Goal: Task Accomplishment & Management: Complete application form

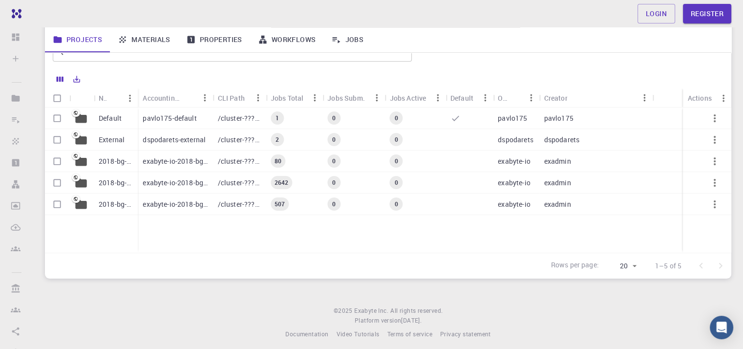
scroll to position [90, 0]
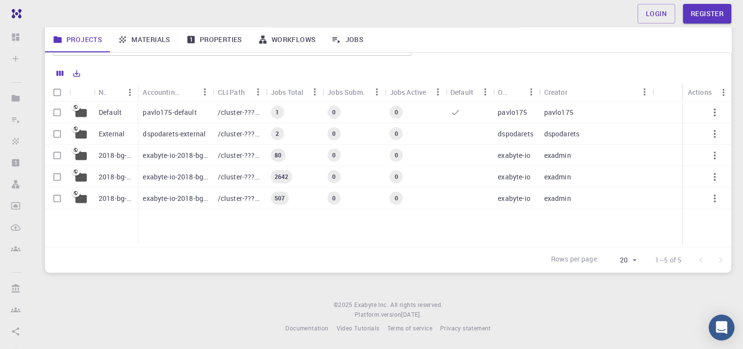
click at [717, 326] on icon "Open Intercom Messenger" at bounding box center [721, 327] width 11 height 13
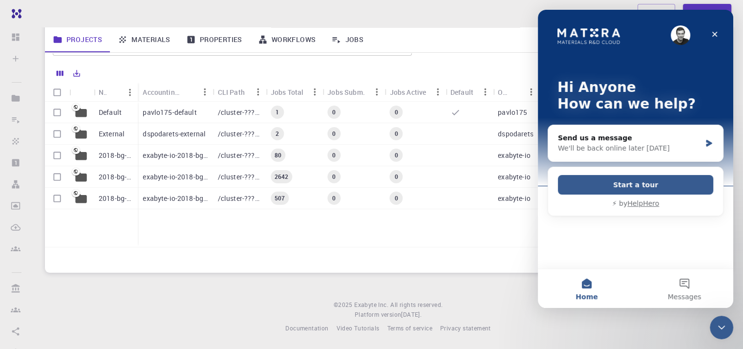
scroll to position [0, 0]
click at [629, 187] on button "Start a tour" at bounding box center [635, 185] width 155 height 20
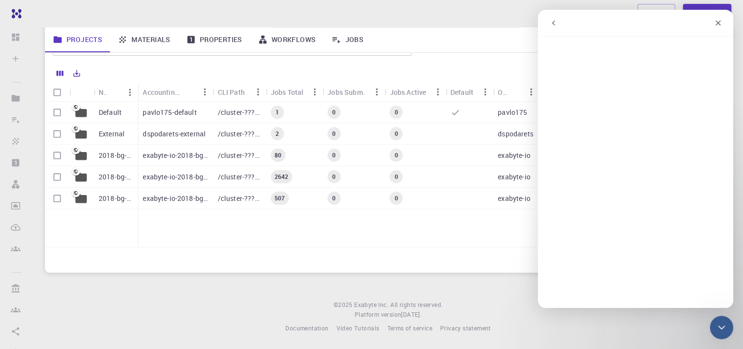
click at [150, 33] on link "Materials" at bounding box center [144, 39] width 68 height 25
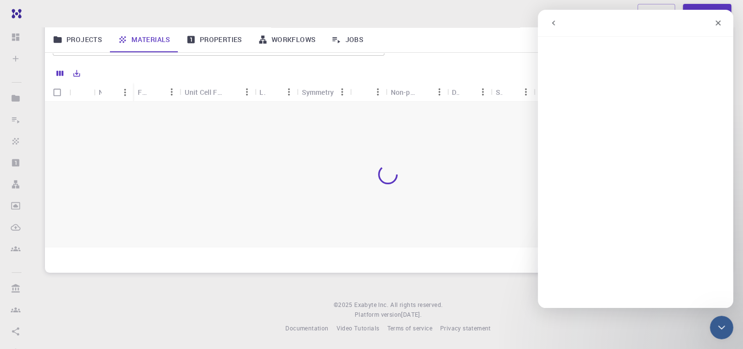
click at [105, 41] on link "Projects" at bounding box center [77, 39] width 65 height 25
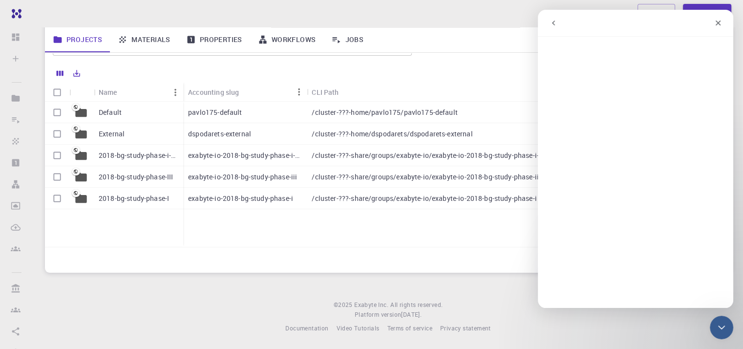
click at [552, 25] on icon "go back" at bounding box center [553, 23] width 8 height 8
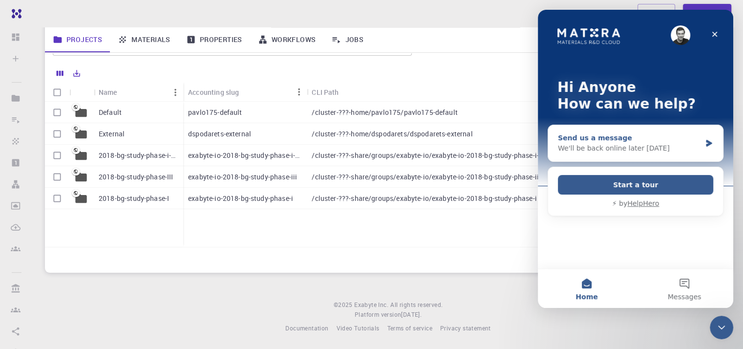
click at [683, 137] on div "Send us a message" at bounding box center [629, 138] width 143 height 10
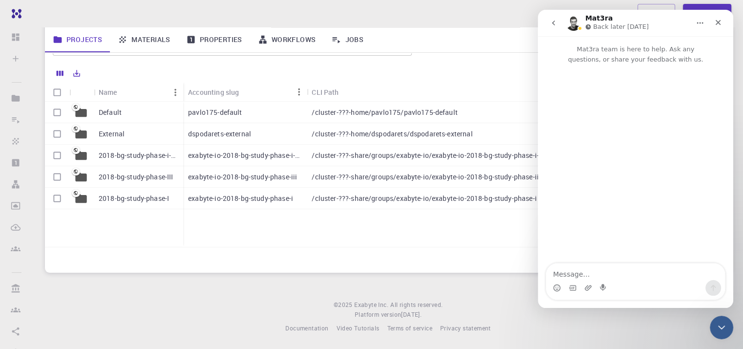
click at [583, 279] on textarea "Message…" at bounding box center [635, 271] width 179 height 17
type textarea "hellow"
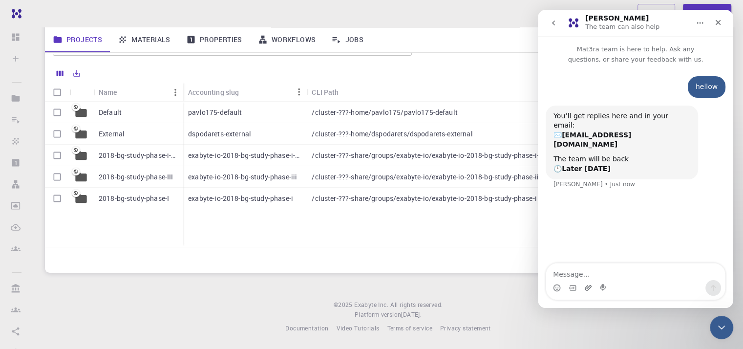
click at [568, 251] on div "hellow Anyone • Just now You’ll get replies here and in your email: ✉️ [EMAIL_A…" at bounding box center [635, 164] width 195 height 200
click at [719, 19] on icon "Close" at bounding box center [718, 23] width 8 height 8
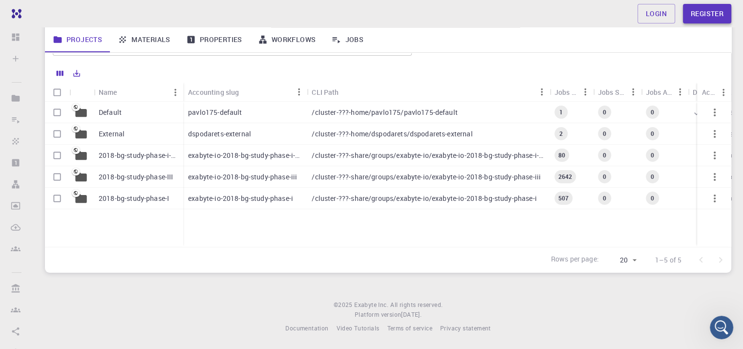
click at [698, 19] on link "Register" at bounding box center [707, 14] width 48 height 20
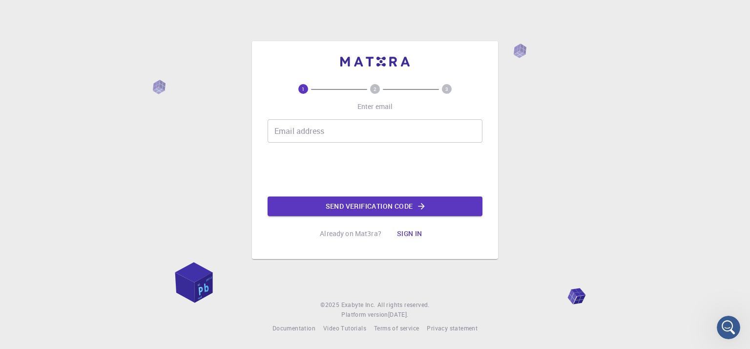
click at [363, 138] on input "Email address" at bounding box center [375, 130] width 215 height 23
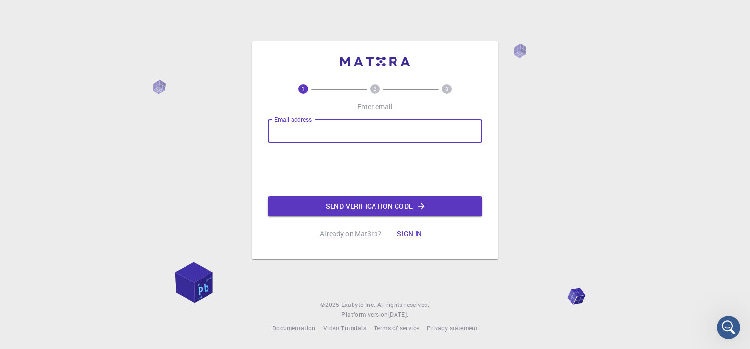
type input "[EMAIL_ADDRESS][DOMAIN_NAME]"
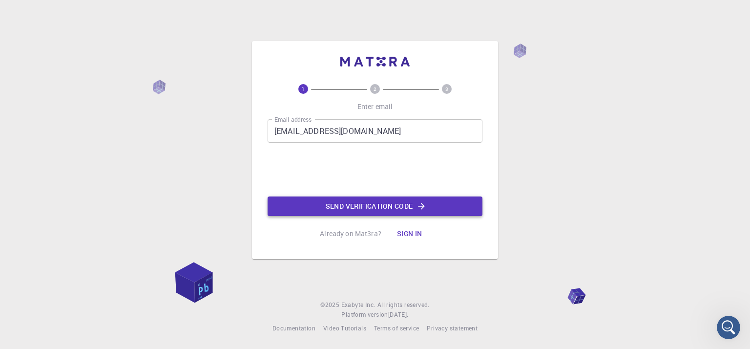
click at [340, 203] on button "Send verification code" at bounding box center [375, 206] width 215 height 20
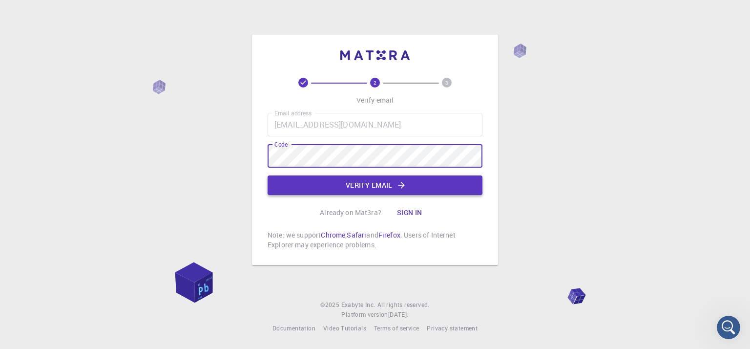
click at [322, 185] on button "Verify email" at bounding box center [375, 185] width 215 height 20
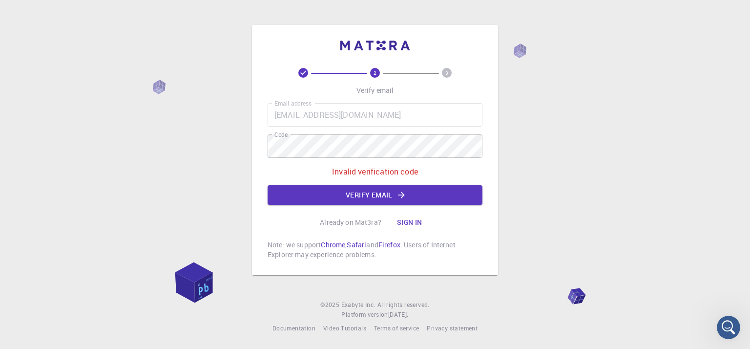
click at [326, 184] on div "Email address [EMAIL_ADDRESS][DOMAIN_NAME] Email address Code Code Invalid veri…" at bounding box center [375, 154] width 215 height 102
click at [325, 190] on button "Verify email" at bounding box center [375, 195] width 215 height 20
click at [248, 139] on div "2 3 Verify email Email address [EMAIL_ADDRESS][DOMAIN_NAME] Email address Code …" at bounding box center [375, 174] width 750 height 349
click at [266, 147] on div "2 3 Verify email Email address [EMAIL_ADDRESS][DOMAIN_NAME] Email address Code …" at bounding box center [375, 150] width 246 height 250
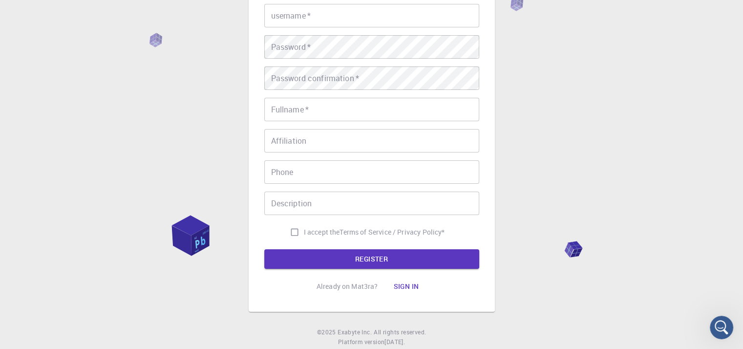
scroll to position [34, 0]
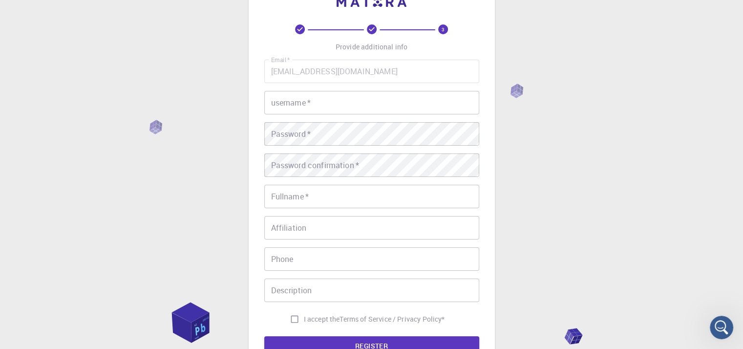
click at [301, 111] on div "Email   * [EMAIL_ADDRESS][DOMAIN_NAME] Email   * username   * username   * Pass…" at bounding box center [371, 194] width 215 height 269
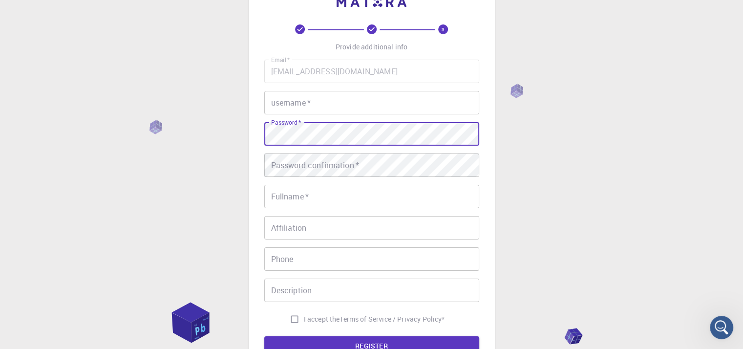
click at [301, 111] on input "username   *" at bounding box center [371, 102] width 215 height 23
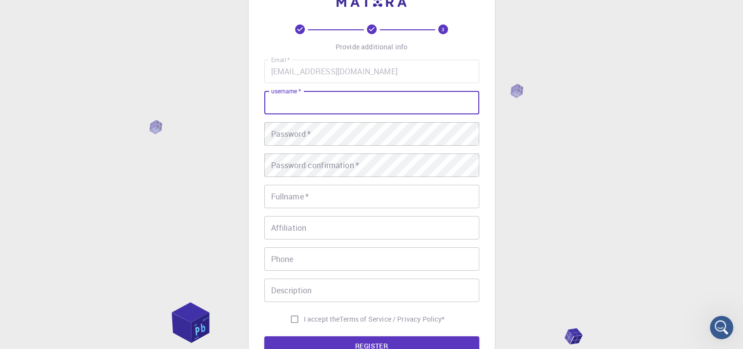
click at [316, 105] on input "username   *" at bounding box center [371, 102] width 215 height 23
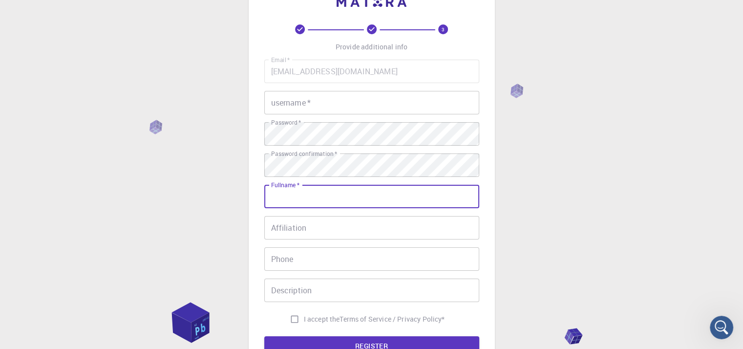
click at [387, 200] on input "Fullname   *" at bounding box center [371, 196] width 215 height 23
type input "[PERSON_NAME] RUKUMBWE [PERSON_NAME]"
type input "0787710063"
click at [353, 230] on input "Affiliation" at bounding box center [371, 227] width 215 height 23
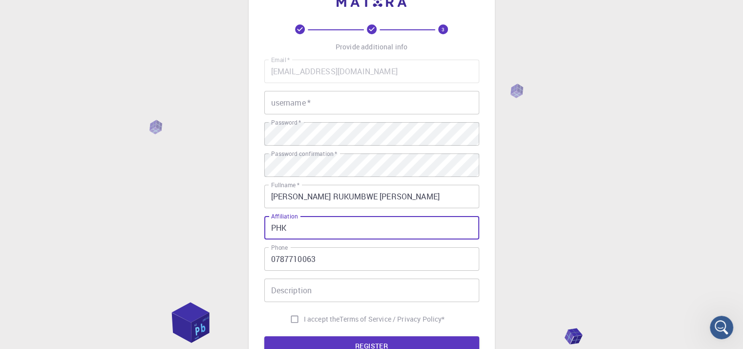
type input "PHK"
click at [318, 290] on input "Description" at bounding box center [371, 289] width 215 height 23
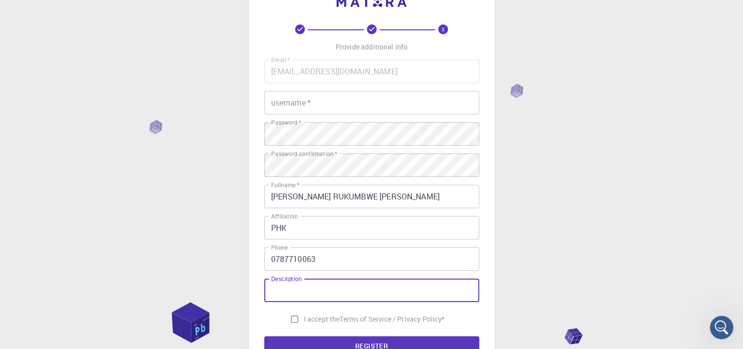
click at [285, 105] on div "username   * username   *" at bounding box center [371, 102] width 215 height 23
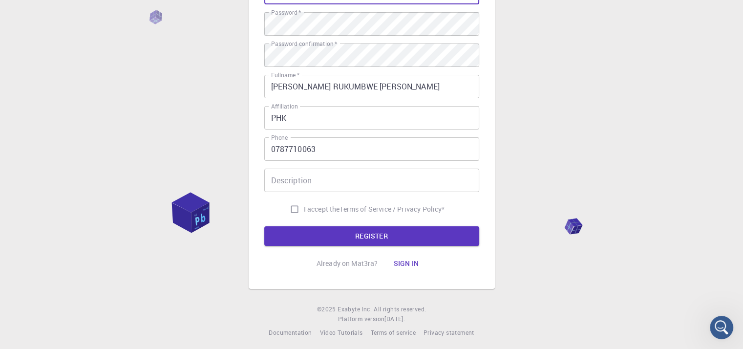
scroll to position [148, 0]
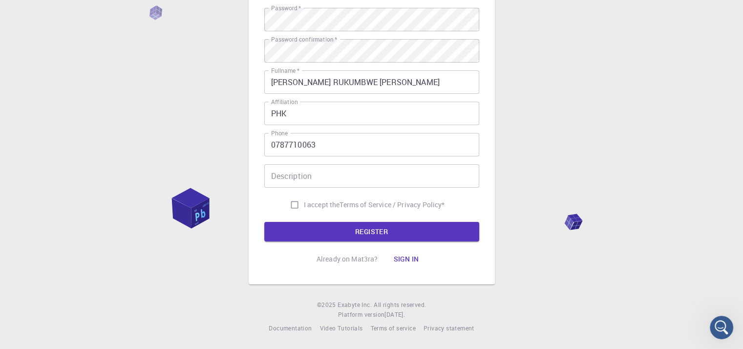
type input "Hash"
click at [285, 208] on input "I accept the Terms of Service / Privacy Policy *" at bounding box center [294, 204] width 19 height 19
checkbox input "true"
click at [308, 165] on input "Description" at bounding box center [371, 175] width 215 height 23
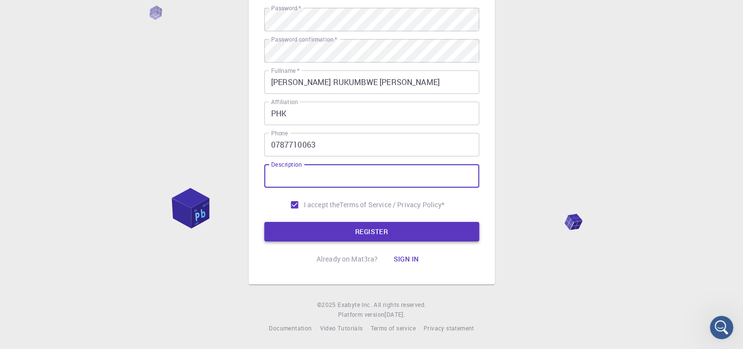
click at [304, 231] on button "REGISTER" at bounding box center [371, 232] width 215 height 20
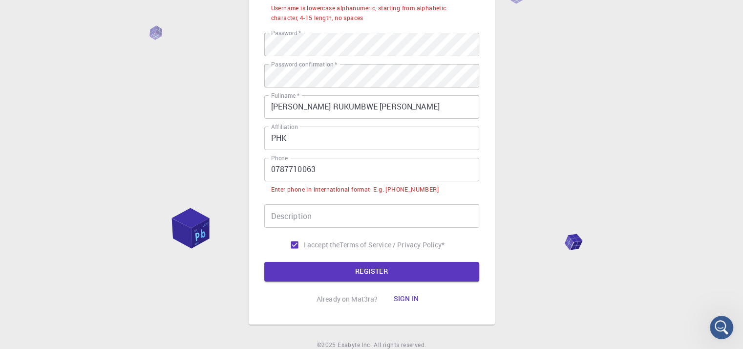
click at [274, 166] on input "0787710063" at bounding box center [371, 169] width 215 height 23
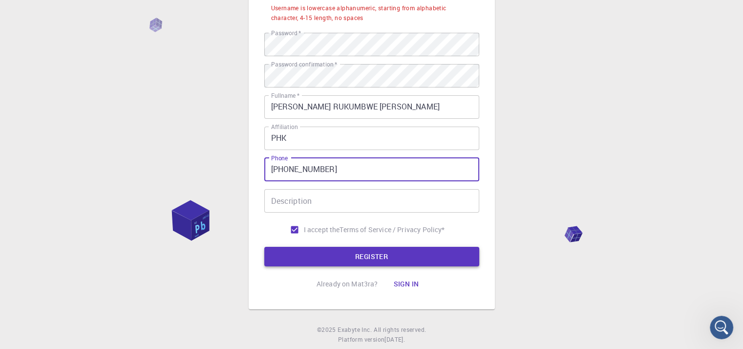
type input "[PHONE_NUMBER]"
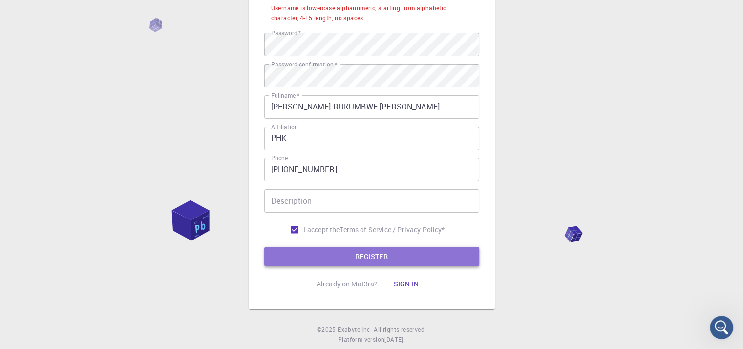
click at [314, 252] on button "REGISTER" at bounding box center [371, 257] width 215 height 20
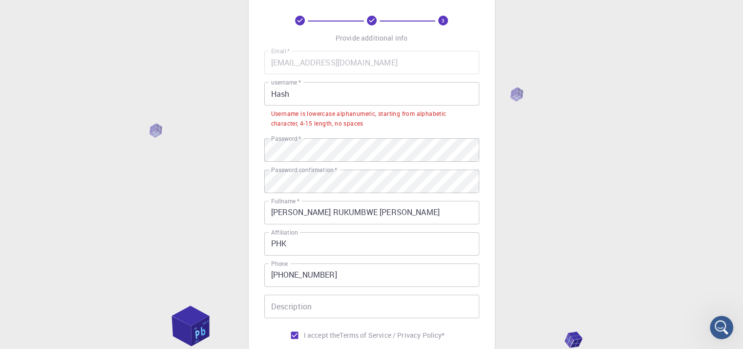
scroll to position [42, 0]
click at [309, 103] on input "Hash" at bounding box center [371, 94] width 215 height 23
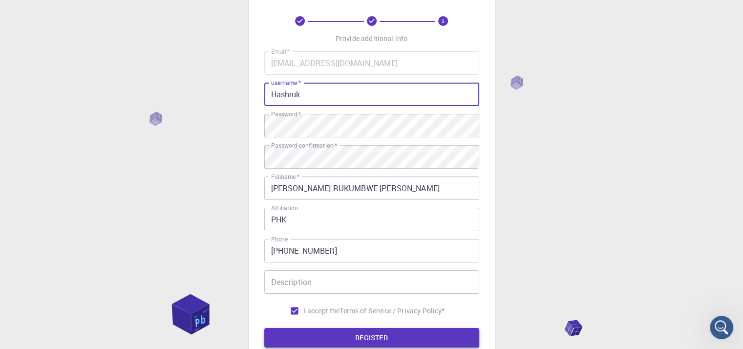
type input "Hashruk"
click at [336, 332] on button "REGISTER" at bounding box center [371, 338] width 215 height 20
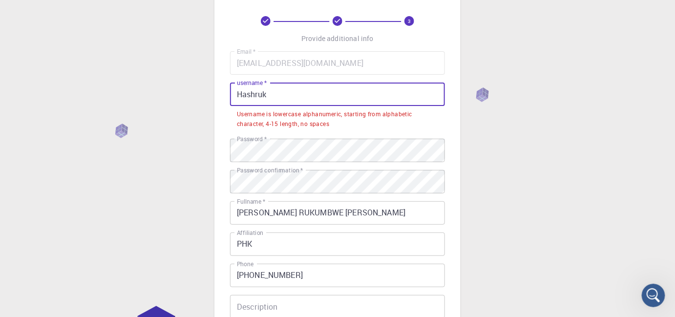
drag, startPoint x: 284, startPoint y: 84, endPoint x: 221, endPoint y: 76, distance: 63.5
click at [221, 76] on div "3 Provide additional info Email   * [EMAIL_ADDRESS][DOMAIN_NAME] Email   * user…" at bounding box center [337, 194] width 246 height 442
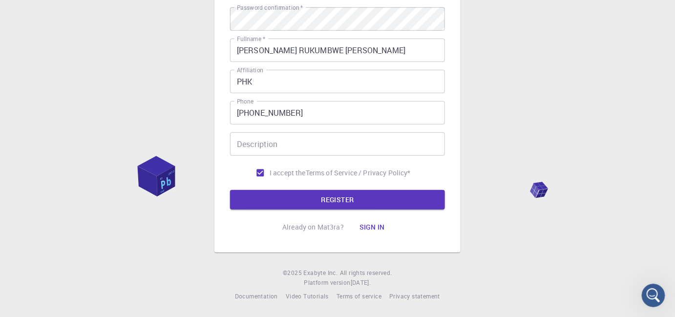
scroll to position [181, 0]
type input "hashruk"
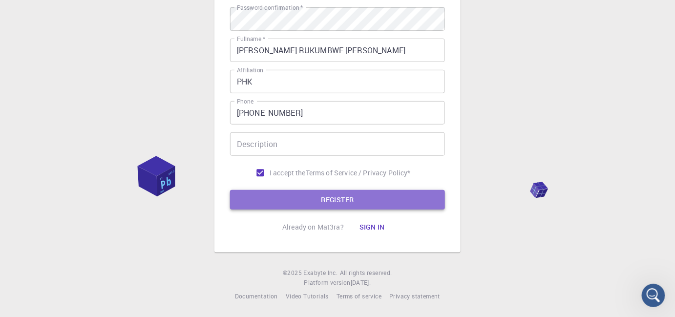
click at [282, 192] on button "REGISTER" at bounding box center [337, 200] width 215 height 20
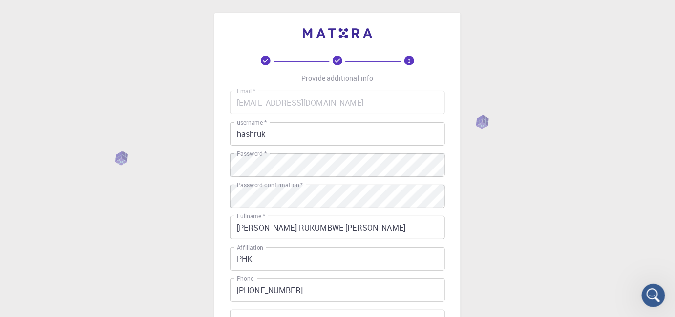
scroll to position [0, 0]
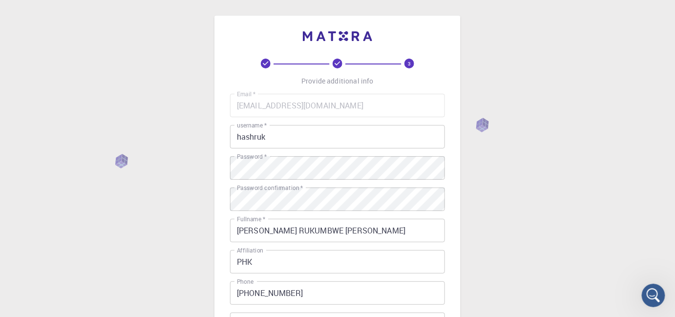
click at [479, 130] on div "3 Provide additional info Email   * [EMAIL_ADDRESS][DOMAIN_NAME] Email   * user…" at bounding box center [337, 248] width 675 height 497
click at [599, 70] on div "3 Provide additional info Email   * [EMAIL_ADDRESS][DOMAIN_NAME] Email   * user…" at bounding box center [337, 248] width 675 height 497
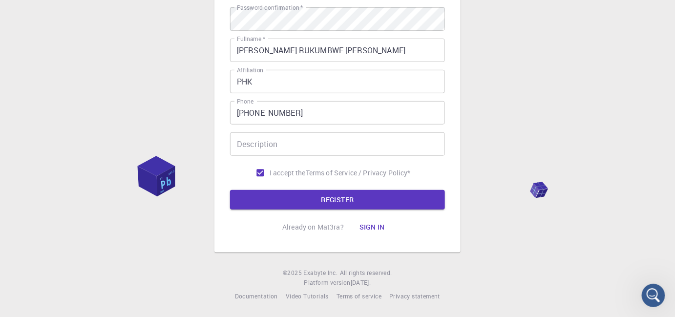
click at [549, 102] on div "3 Provide additional info Email   * [EMAIL_ADDRESS][DOMAIN_NAME] Email   * user…" at bounding box center [337, 68] width 675 height 497
